Goal: Check status: Check status

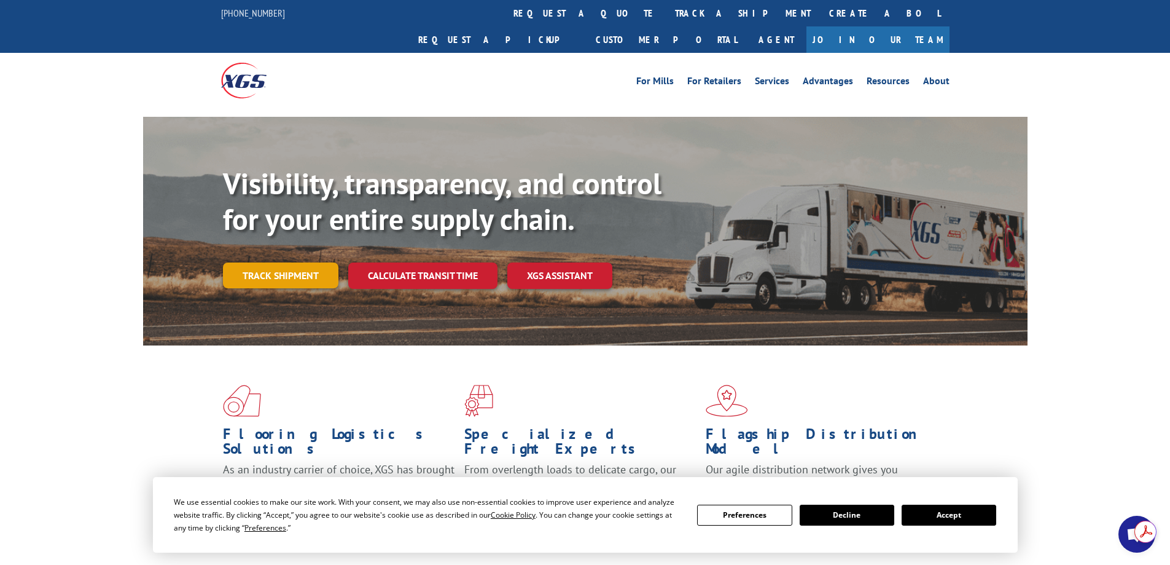
click at [285, 262] on link "Track shipment" at bounding box center [280, 275] width 115 height 26
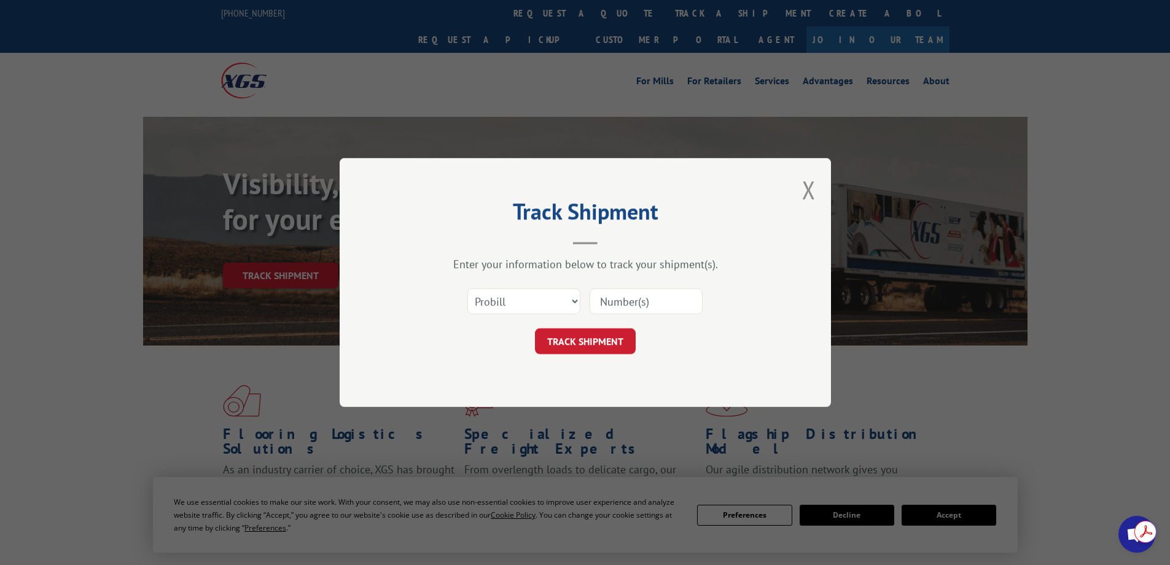
click at [617, 297] on input at bounding box center [646, 301] width 113 height 26
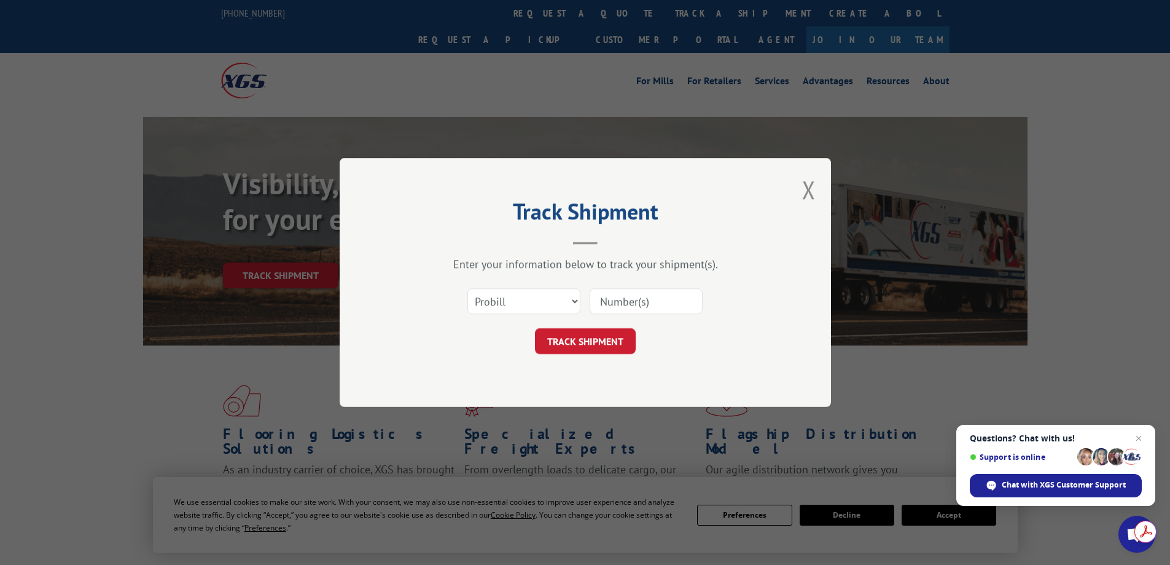
paste input "17694675"
type input "17694675"
click at [584, 341] on button "TRACK SHIPMENT" at bounding box center [585, 341] width 101 height 26
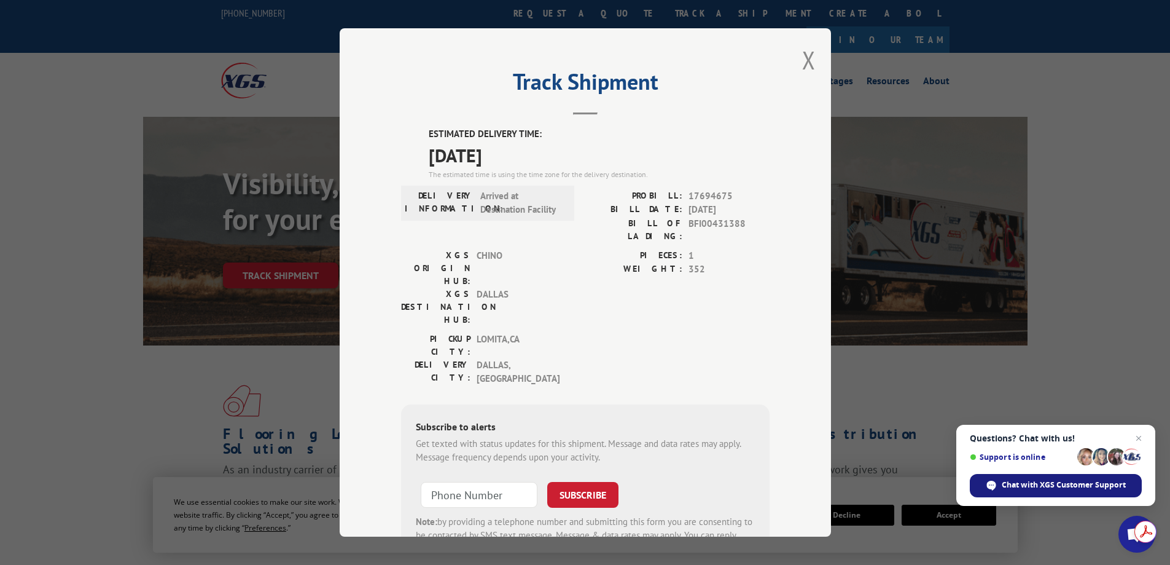
click at [1084, 485] on span "Chat with XGS Customer Support" at bounding box center [1064, 484] width 124 height 11
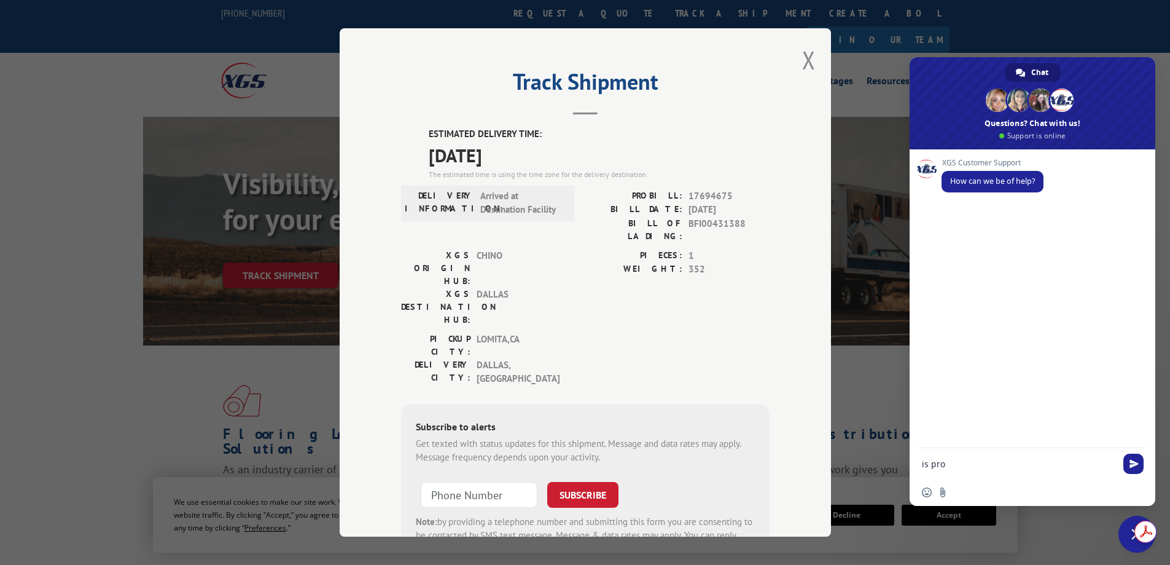
paste textarea "17694675"
type textarea "is pro 17694675 going out for delivery [DATE]?"
click at [1131, 460] on span "Send" at bounding box center [1134, 463] width 9 height 9
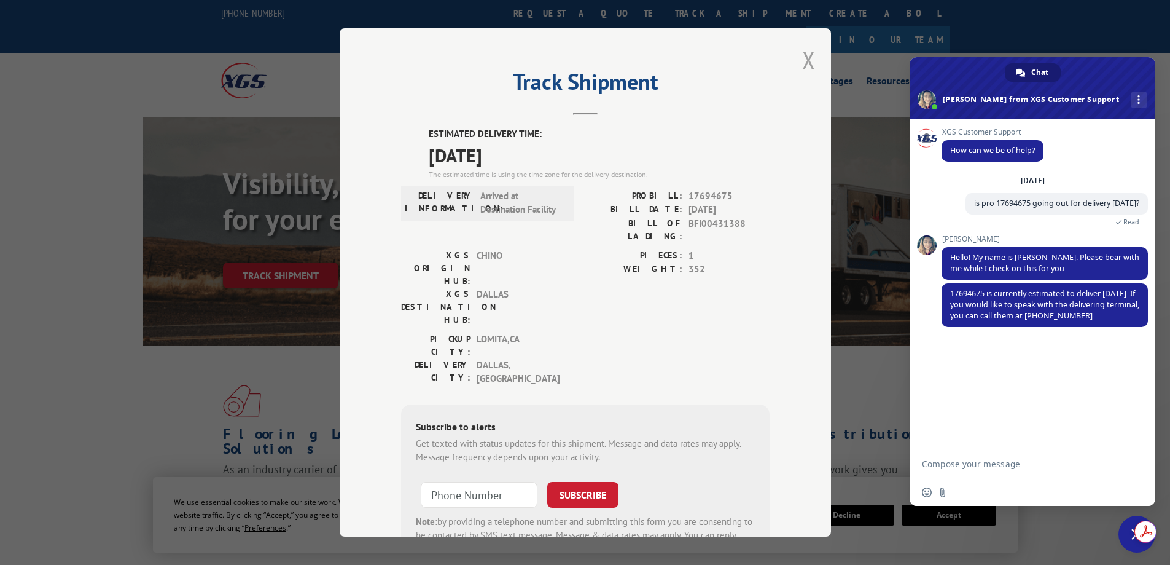
click at [807, 57] on button "Close modal" at bounding box center [809, 60] width 14 height 33
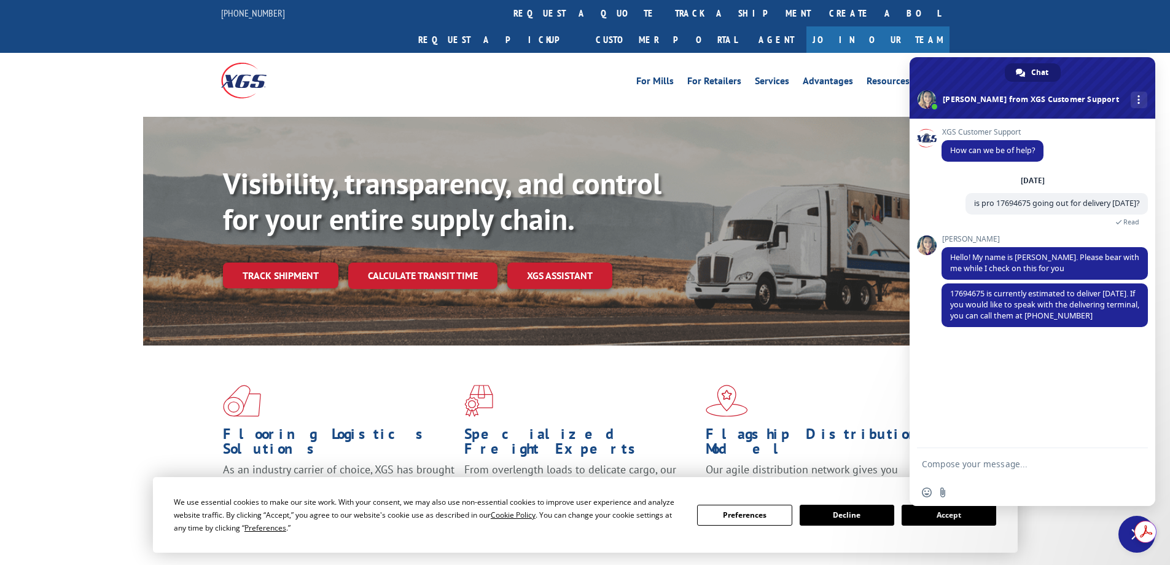
click at [981, 466] on textarea "Compose your message..." at bounding box center [1019, 463] width 194 height 11
type textarea "Thank you and have a great day"
click at [1138, 463] on span "Send" at bounding box center [1134, 463] width 9 height 9
